Goal: Task Accomplishment & Management: Use online tool/utility

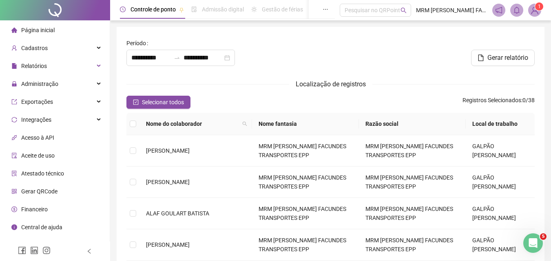
type input "**********"
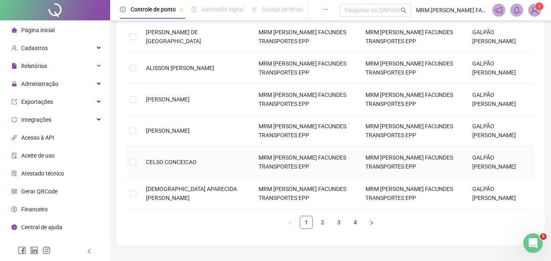
scroll to position [268, 0]
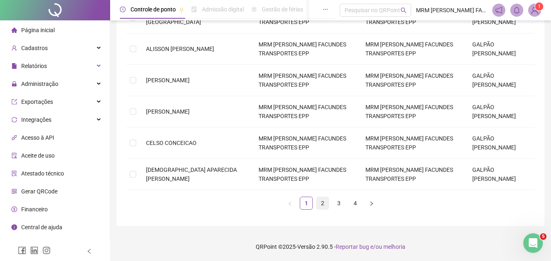
click at [326, 204] on link "2" at bounding box center [322, 203] width 12 height 12
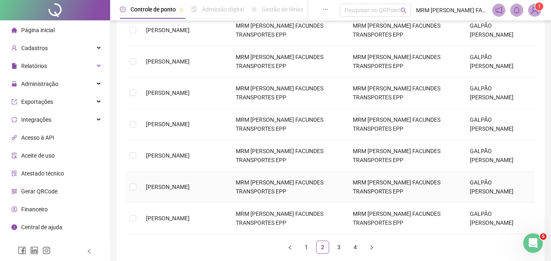
scroll to position [146, 0]
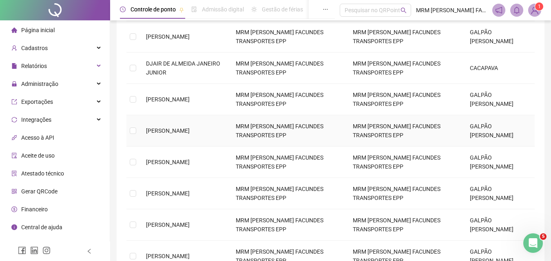
click at [137, 136] on td at bounding box center [132, 130] width 13 height 31
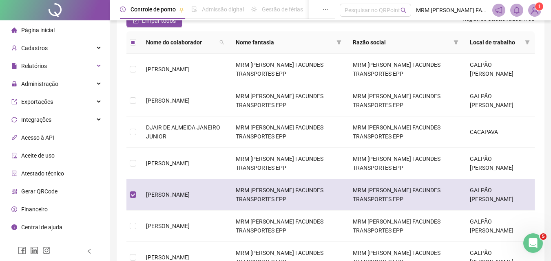
scroll to position [0, 0]
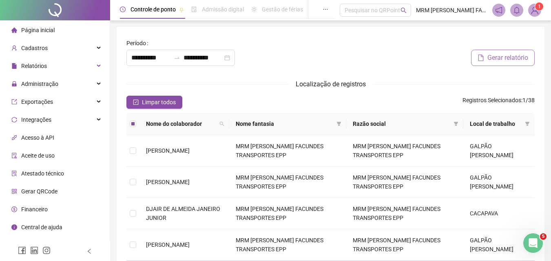
click at [513, 57] on span "Gerar relatório" at bounding box center [507, 58] width 41 height 10
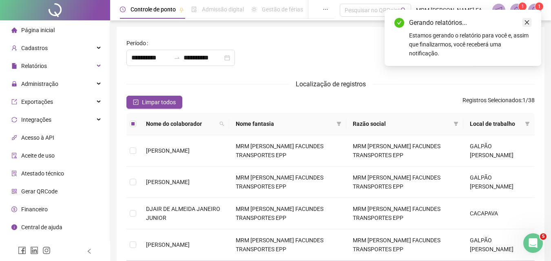
click at [529, 20] on icon "close" at bounding box center [527, 23] width 6 height 6
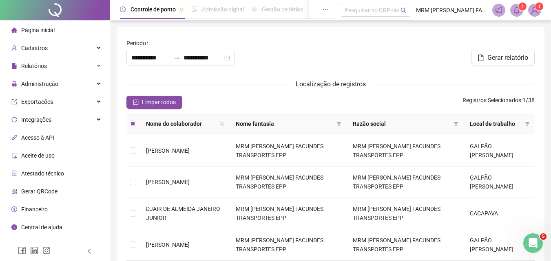
click at [516, 9] on icon "bell" at bounding box center [516, 10] width 7 height 7
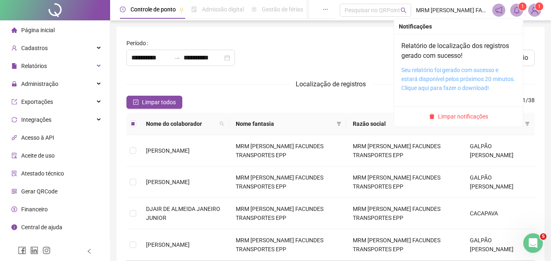
click at [427, 87] on link "Seu relatório foi gerado com sucesso e estará disponível pelos próximos 20 minu…" at bounding box center [458, 79] width 114 height 24
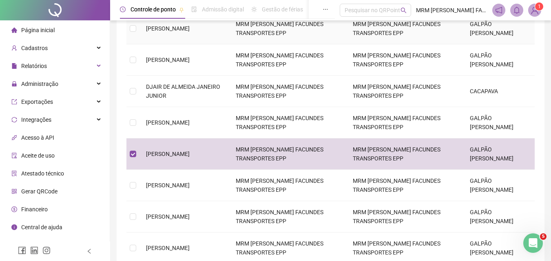
scroll to position [163, 0]
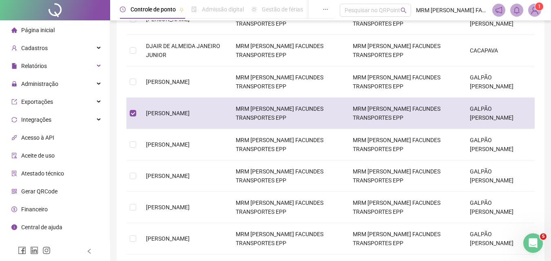
click at [139, 123] on td at bounding box center [132, 113] width 13 height 31
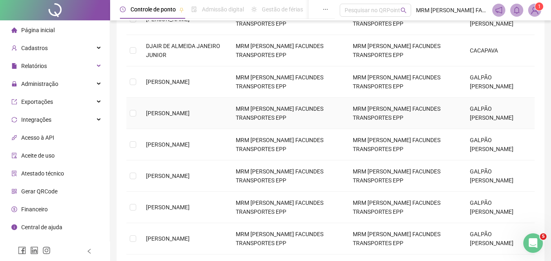
scroll to position [268, 0]
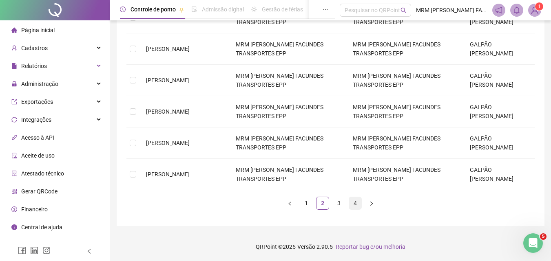
click at [352, 200] on link "4" at bounding box center [355, 203] width 12 height 12
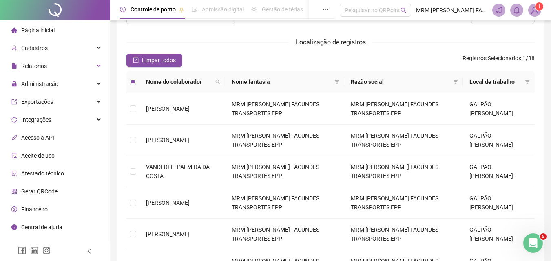
scroll to position [0, 0]
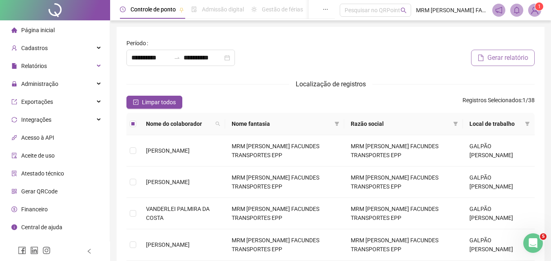
click at [501, 51] on button "Gerar relatório" at bounding box center [503, 58] width 64 height 16
click at [516, 10] on icon "bell" at bounding box center [516, 10] width 7 height 7
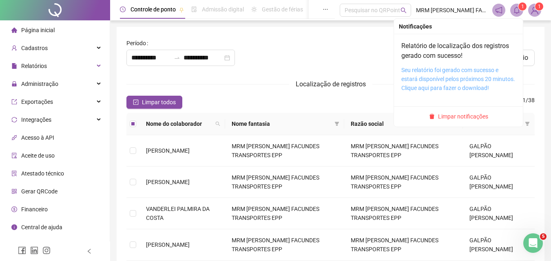
click at [425, 89] on link "Seu relatório foi gerado com sucesso e estará disponível pelos próximos 20 minu…" at bounding box center [458, 79] width 114 height 24
